Goal: Check status: Check status

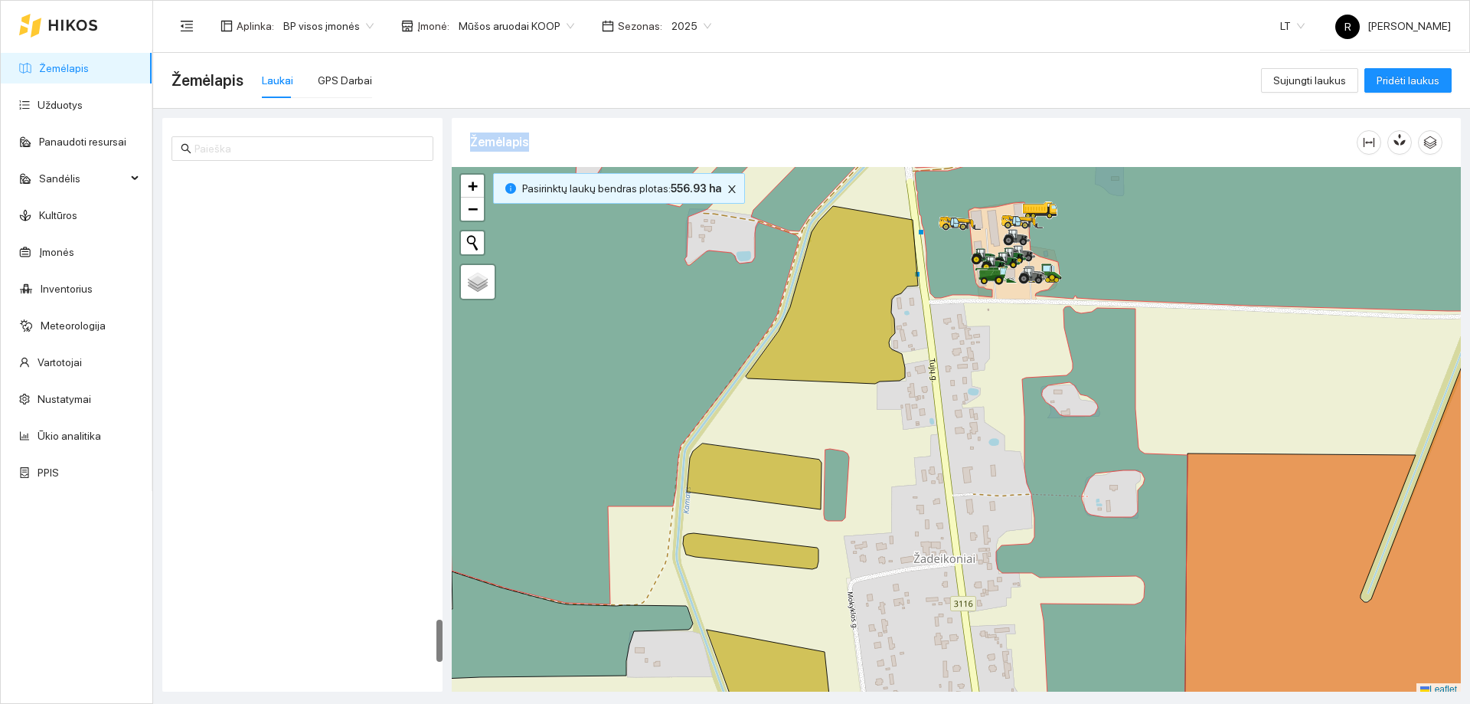
scroll to position [5, 0]
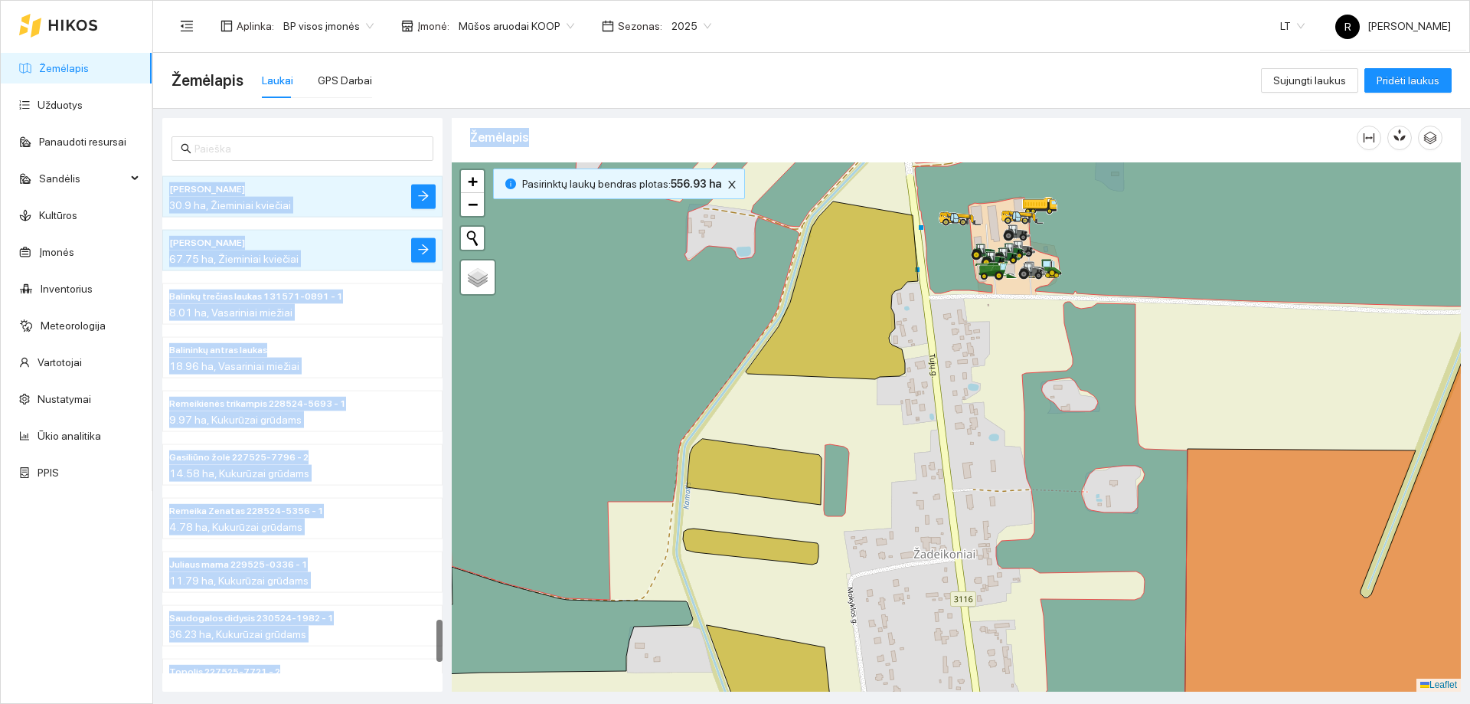
click at [837, 71] on div "Žemėlapis Laukai GPS Darbai" at bounding box center [717, 80] width 1090 height 49
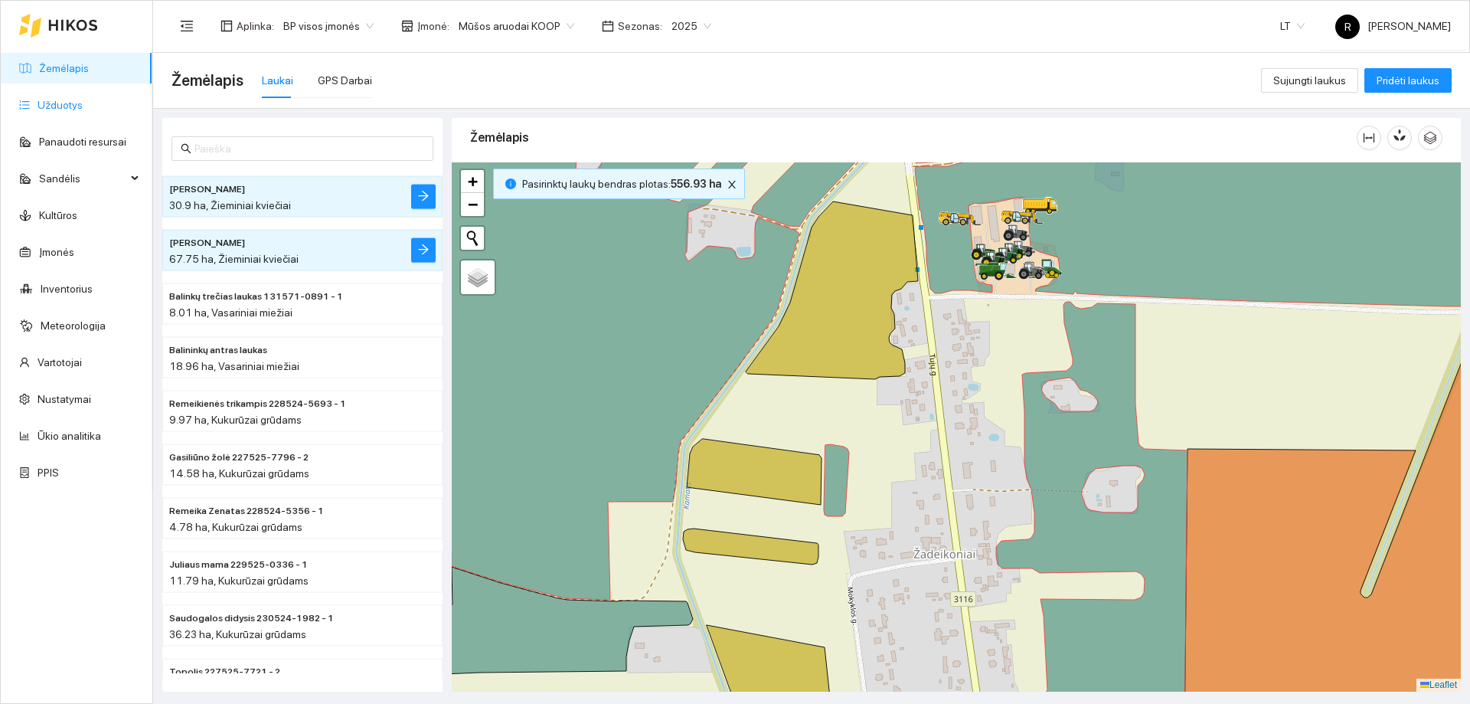
click at [62, 104] on link "Užduotys" at bounding box center [60, 105] width 45 height 12
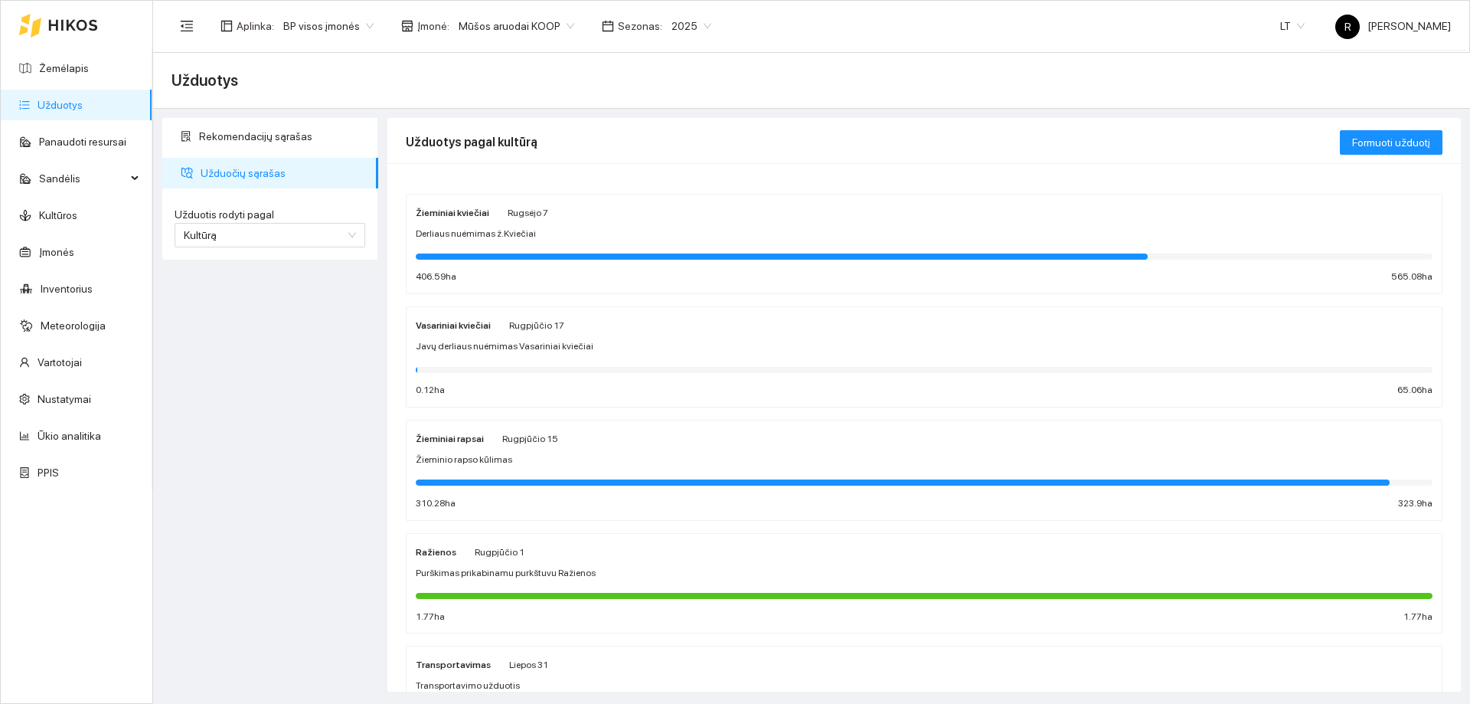
click at [470, 213] on strong "Žieminiai kviečiai" at bounding box center [453, 213] width 74 height 11
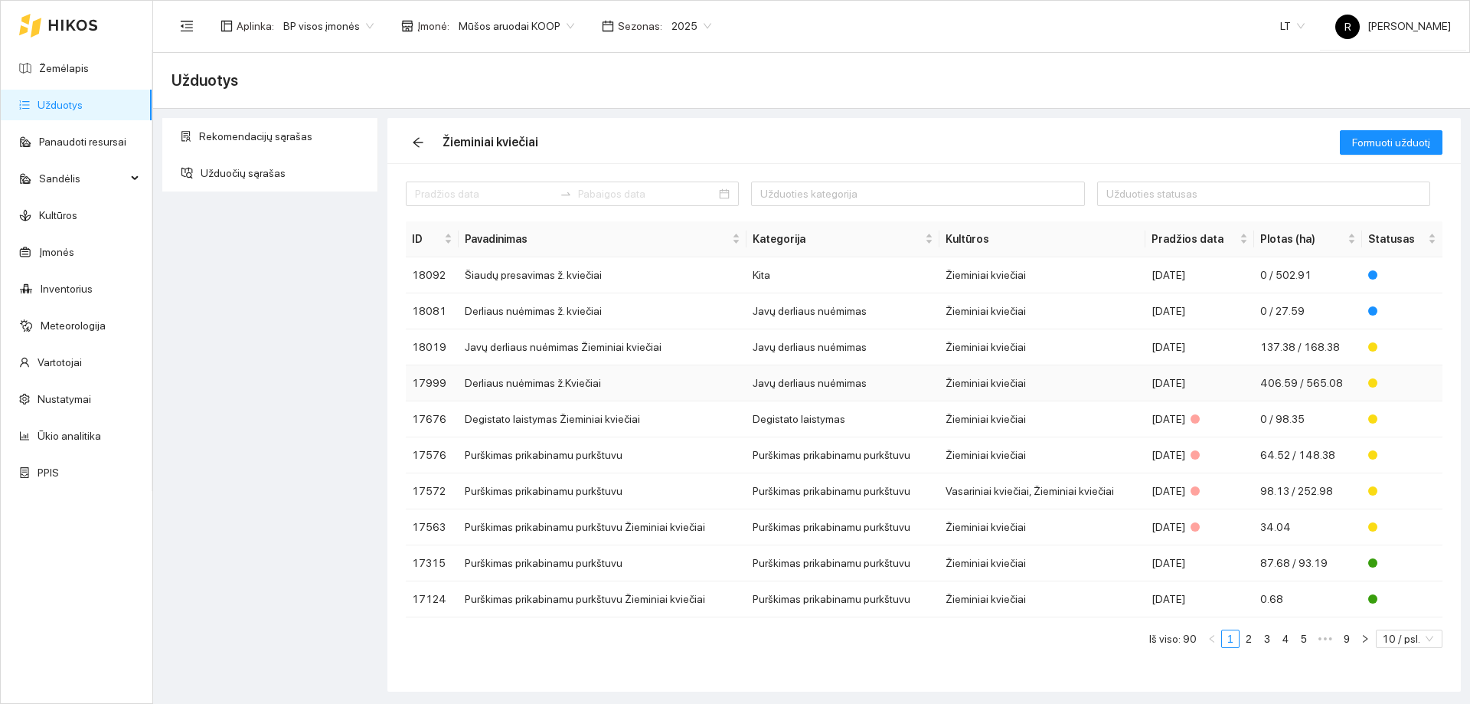
click at [787, 382] on td "Javų derliaus nuėmimas" at bounding box center [844, 383] width 194 height 36
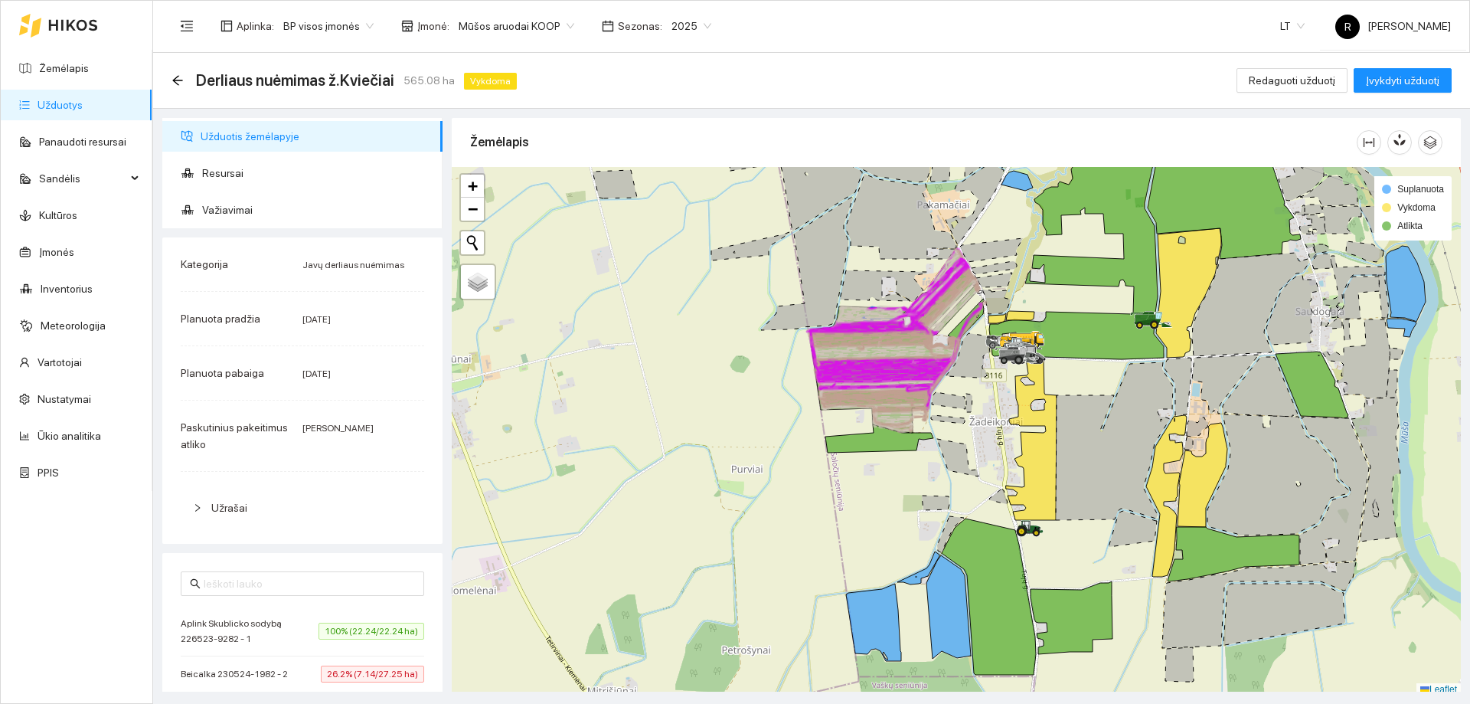
scroll to position [5, 0]
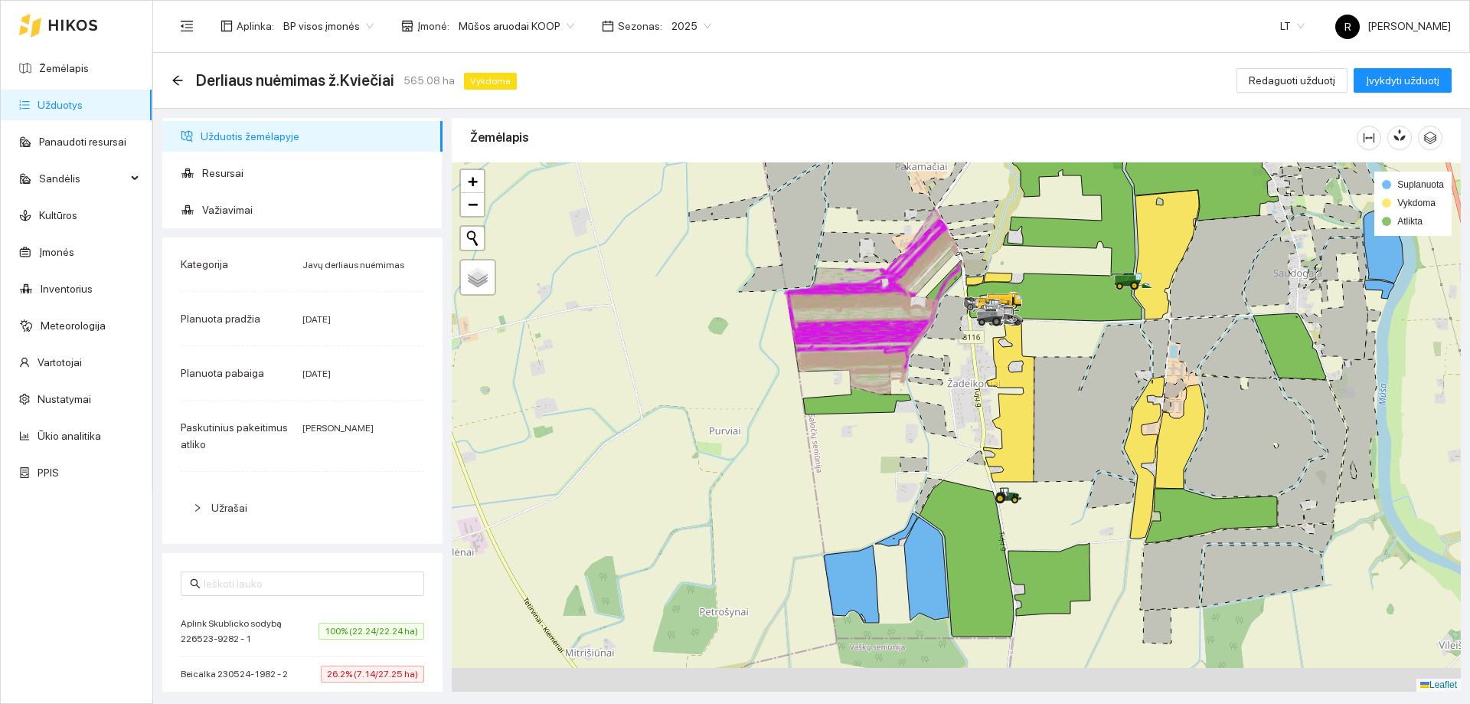
drag, startPoint x: 1063, startPoint y: 453, endPoint x: 1026, endPoint y: 300, distance: 157.5
click at [1034, 324] on icon at bounding box center [1092, 403] width 117 height 158
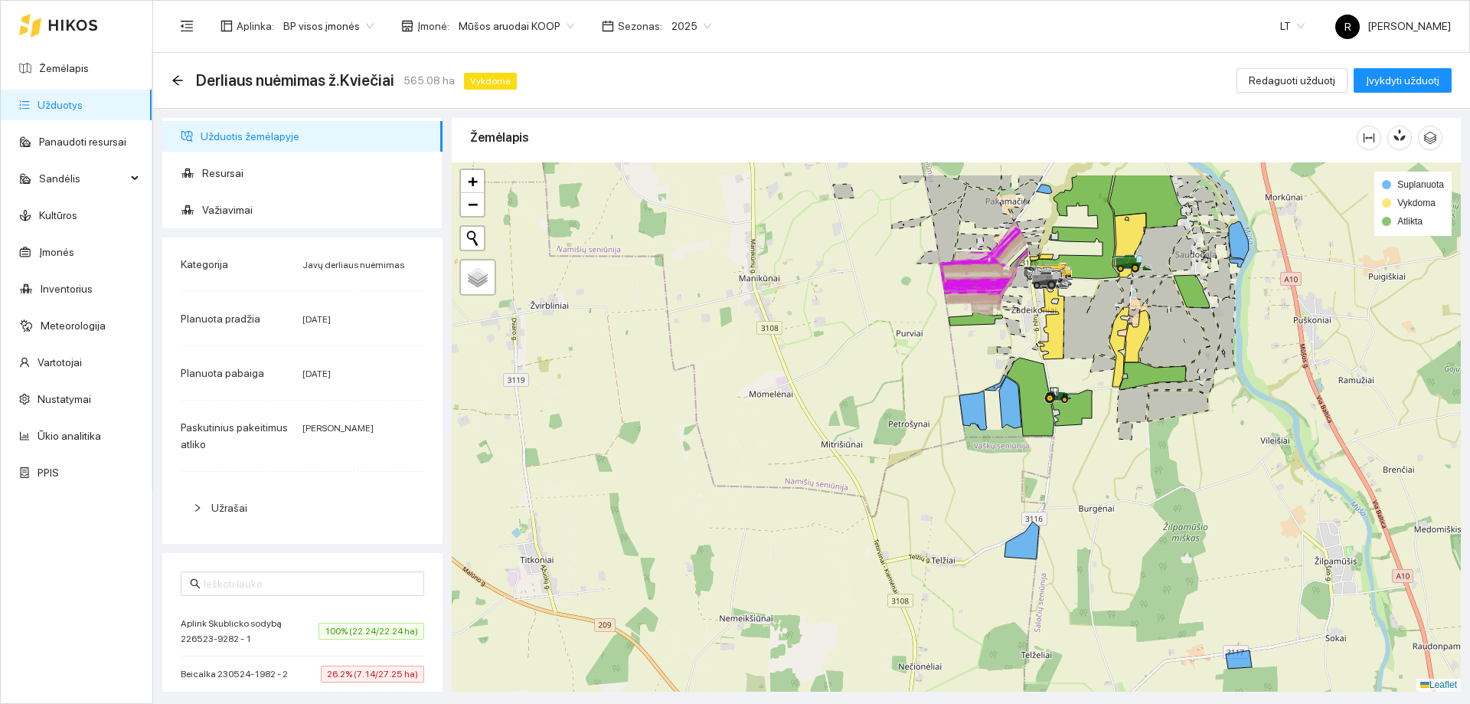
drag, startPoint x: 1100, startPoint y: 227, endPoint x: 1107, endPoint y: 289, distance: 62.4
click at [1107, 289] on icon at bounding box center [1093, 319] width 59 height 78
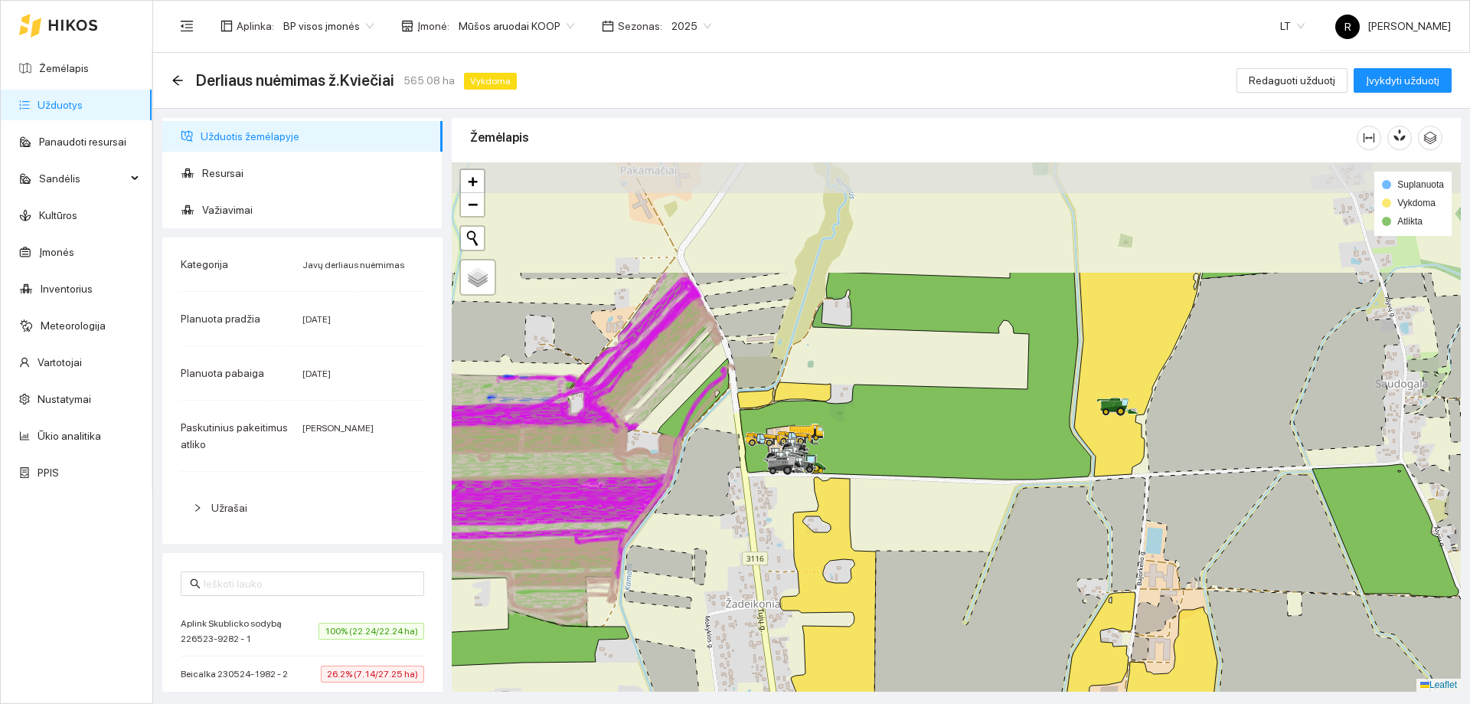
drag, startPoint x: 1195, startPoint y: 275, endPoint x: 1232, endPoint y: 440, distance: 168.7
click at [1232, 440] on icon at bounding box center [1263, 372] width 234 height 201
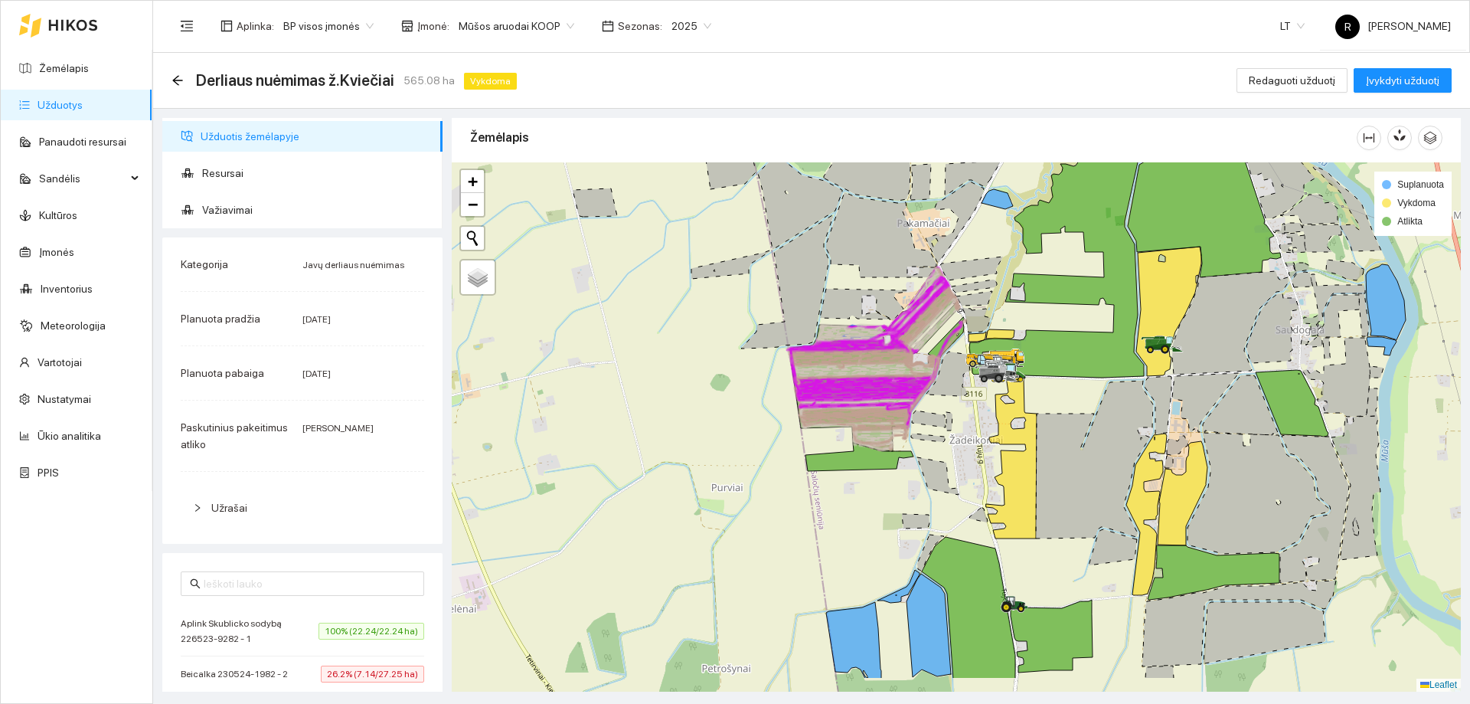
drag, startPoint x: 1244, startPoint y: 399, endPoint x: 1231, endPoint y: 332, distance: 67.9
click at [1231, 332] on icon at bounding box center [1230, 322] width 116 height 103
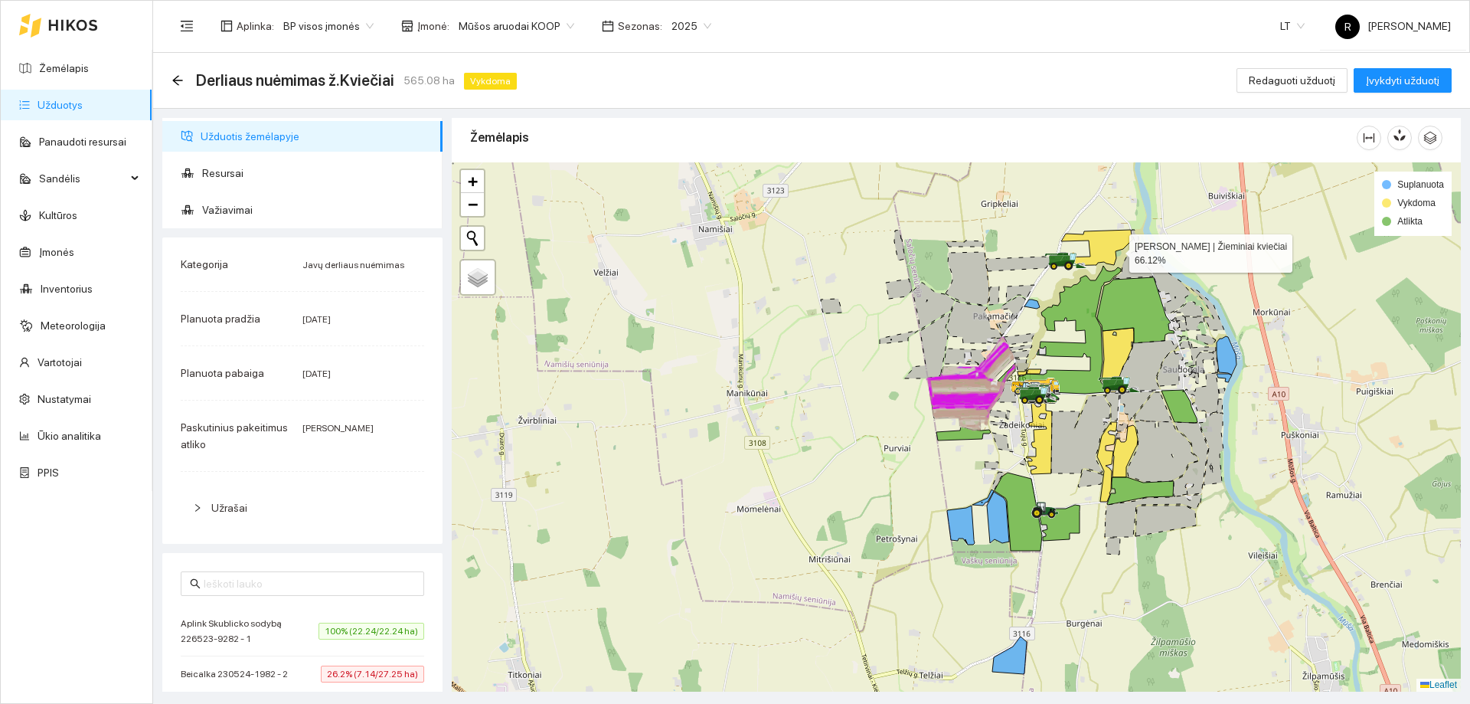
click at [1116, 250] on icon at bounding box center [1091, 248] width 83 height 36
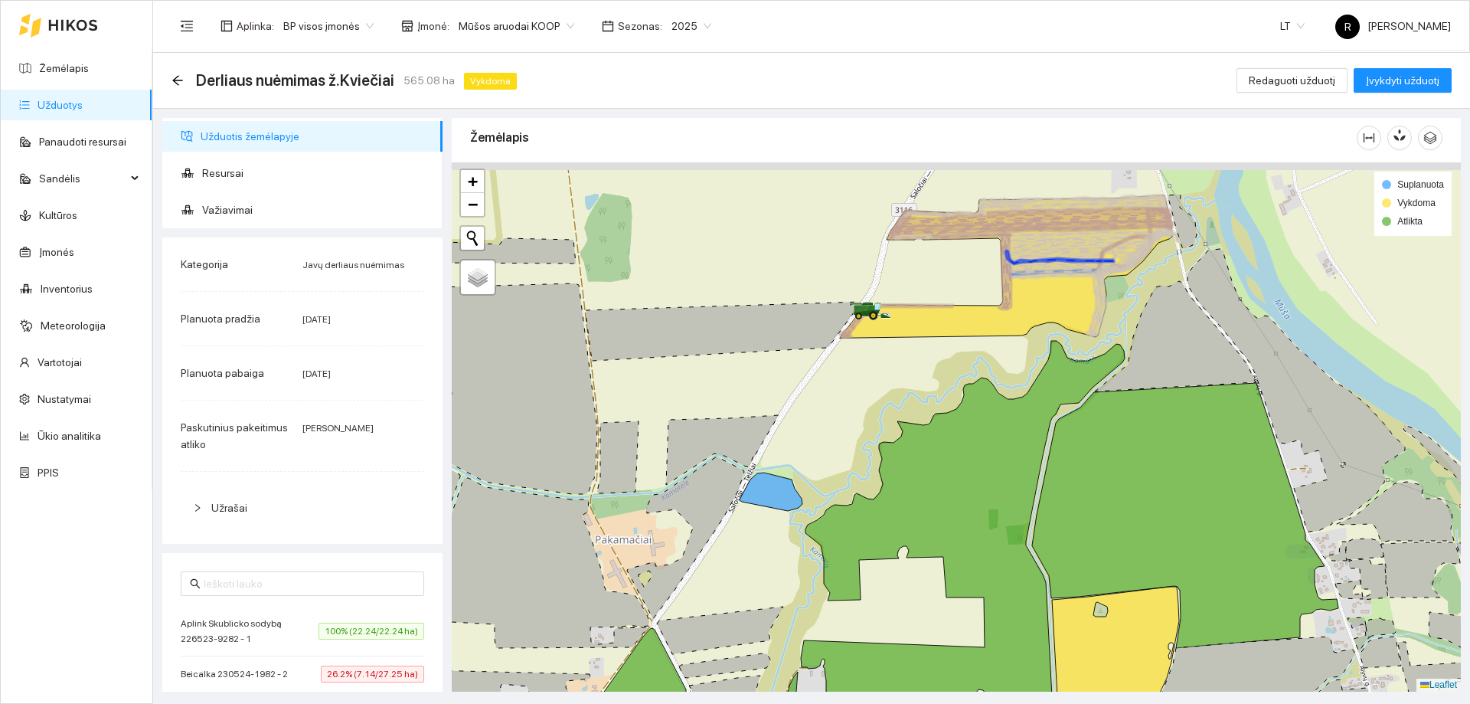
drag, startPoint x: 1050, startPoint y: 256, endPoint x: 1130, endPoint y: 340, distance: 116.4
click at [1130, 340] on div at bounding box center [956, 426] width 1009 height 529
